Goal: Task Accomplishment & Management: Complete application form

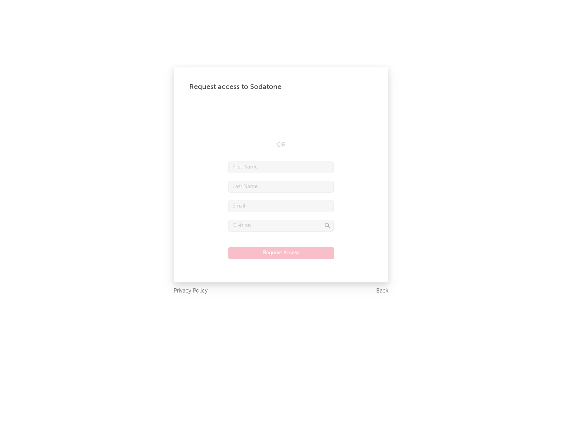
click at [281, 167] on input "text" at bounding box center [280, 168] width 105 height 12
type input "[PERSON_NAME]"
click at [281, 187] on input "text" at bounding box center [280, 187] width 105 height 12
type input "[PERSON_NAME]"
click at [281, 206] on input "text" at bounding box center [280, 207] width 105 height 12
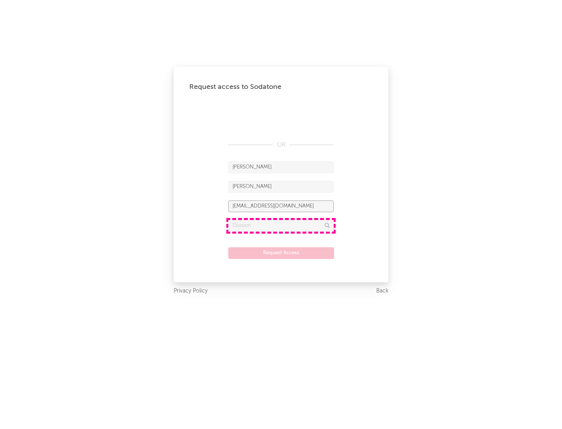
type input "[EMAIL_ADDRESS][DOMAIN_NAME]"
click at [281, 226] on input "text" at bounding box center [280, 226] width 105 height 12
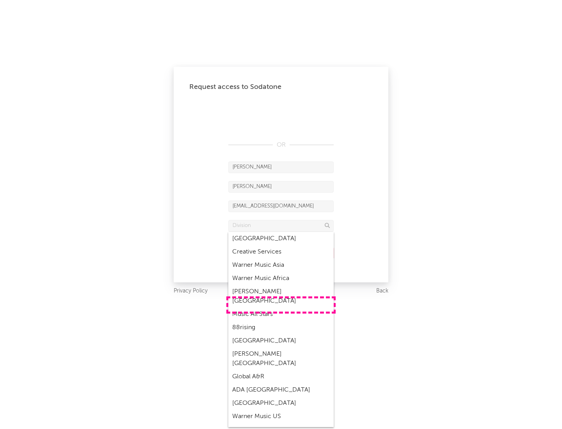
click at [281, 308] on div "Music All Stars" at bounding box center [280, 314] width 105 height 13
type input "Music All Stars"
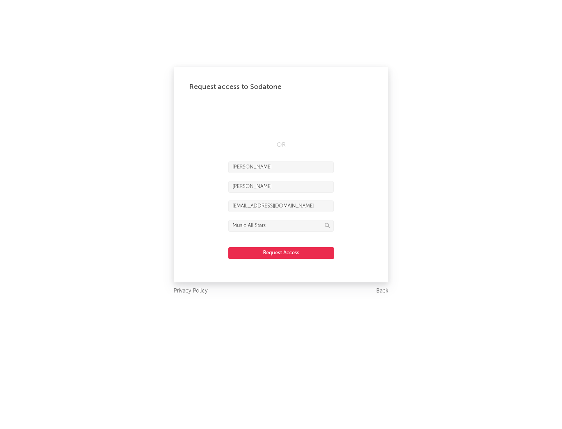
click at [281, 253] on button "Request Access" at bounding box center [281, 253] width 106 height 12
